Goal: Information Seeking & Learning: Learn about a topic

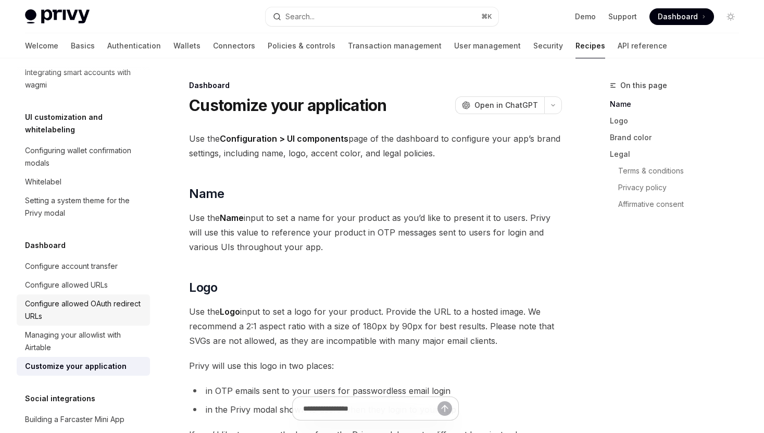
scroll to position [491, 0]
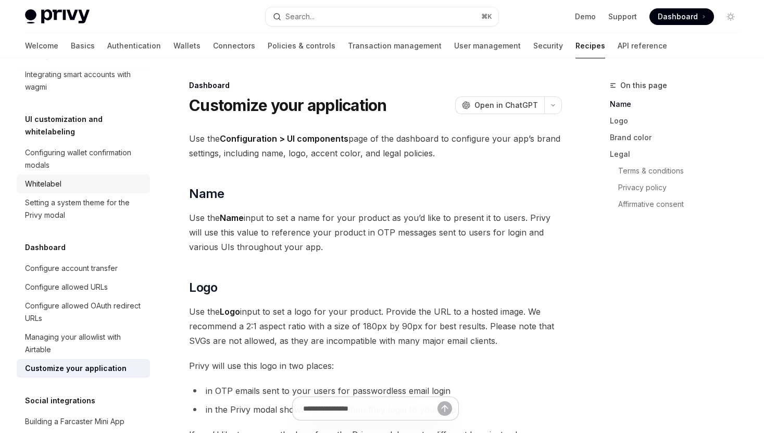
click at [69, 178] on div "Whitelabel" at bounding box center [84, 184] width 119 height 13
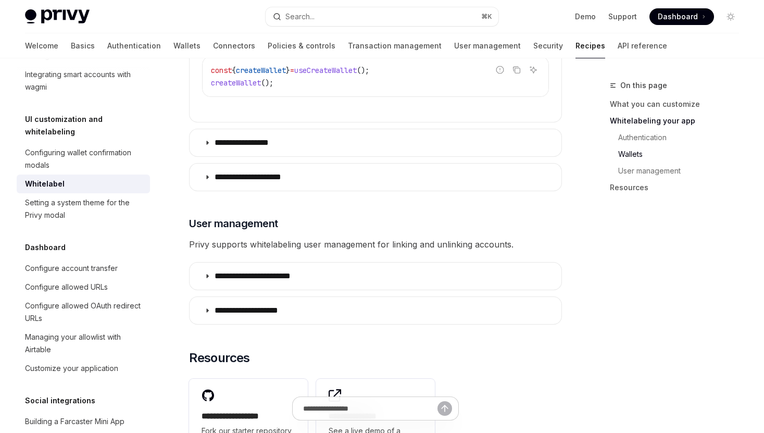
scroll to position [1445, 0]
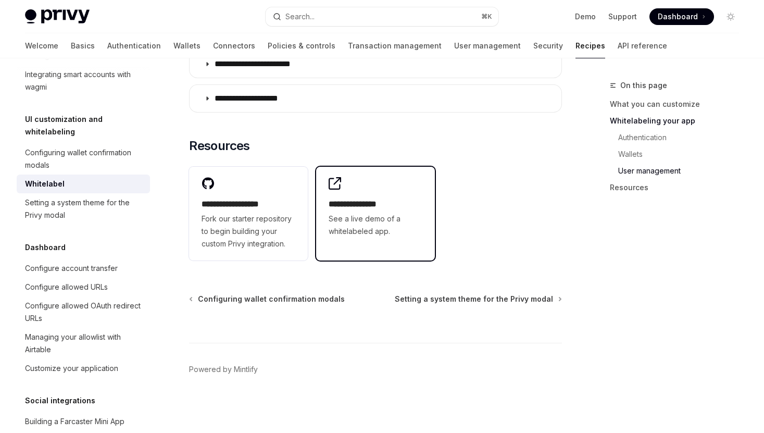
click at [401, 196] on div "**********" at bounding box center [375, 207] width 119 height 81
type textarea "*"
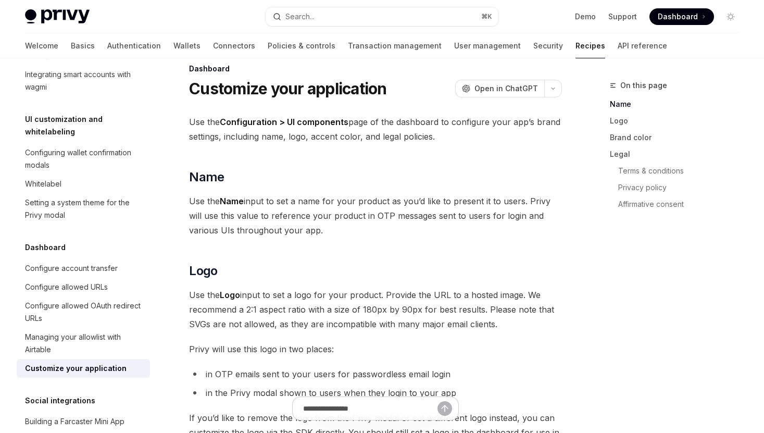
scroll to position [3, 0]
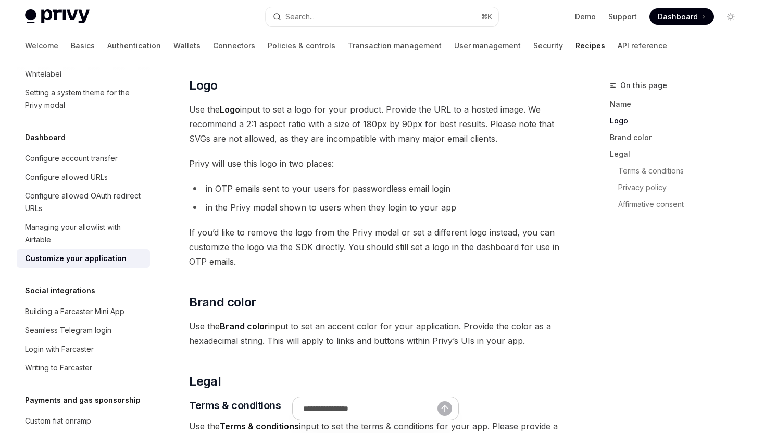
scroll to position [201, 0]
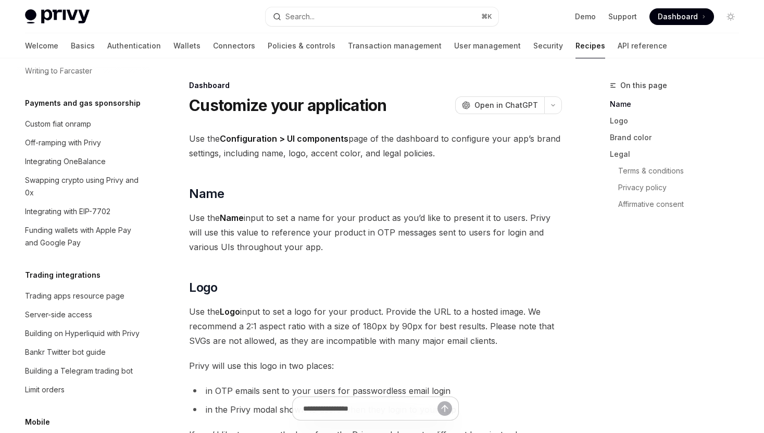
scroll to position [899, 0]
click at [372, 15] on button "Search... ⌘ K" at bounding box center [382, 16] width 232 height 19
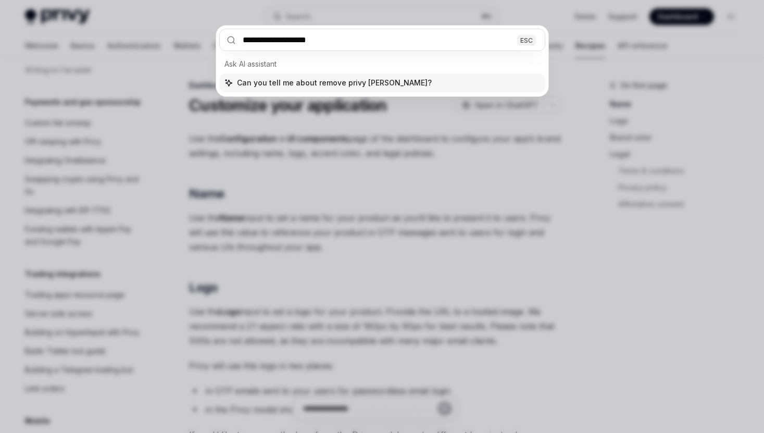
type input "**********"
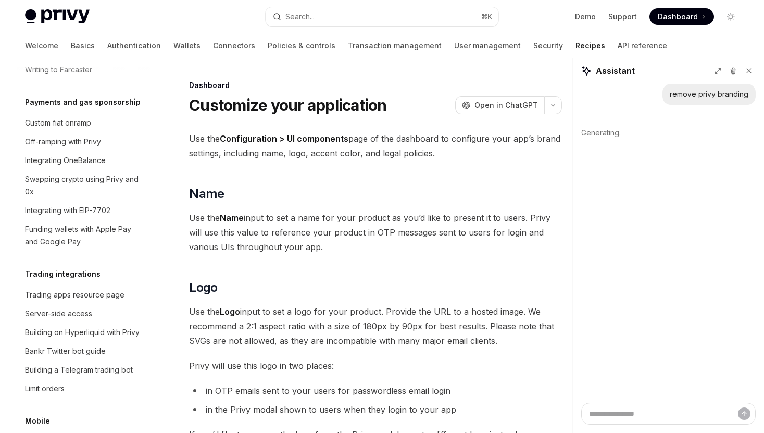
type textarea "*"
click at [615, 411] on textarea "Ask a question..." at bounding box center [668, 414] width 175 height 22
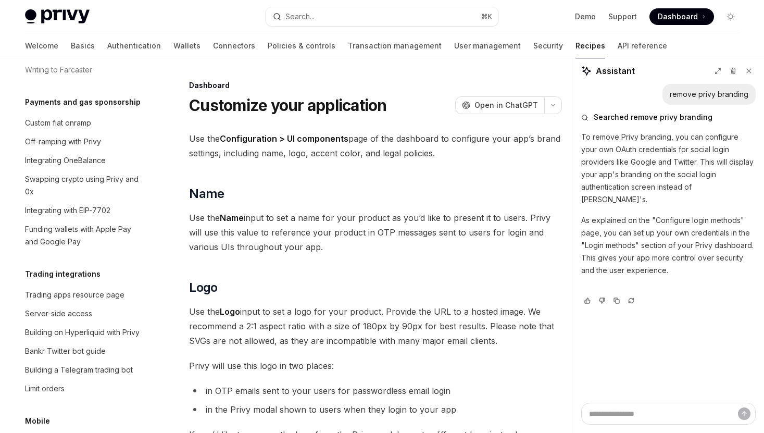
type textarea "*"
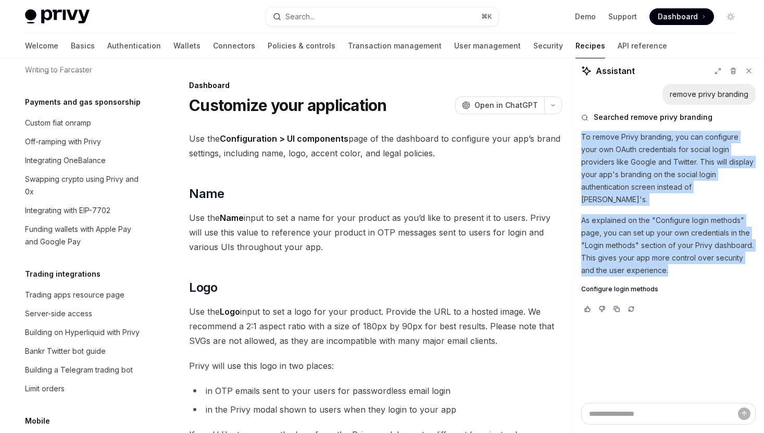
drag, startPoint x: 581, startPoint y: 136, endPoint x: 688, endPoint y: 253, distance: 158.2
click at [688, 253] on div "To remove Privy branding, you can configure your own OAuth credentials for soci…" at bounding box center [668, 213] width 175 height 165
copy div "To remove Privy branding, you can configure your own OAuth credentials for soci…"
